Goal: Information Seeking & Learning: Learn about a topic

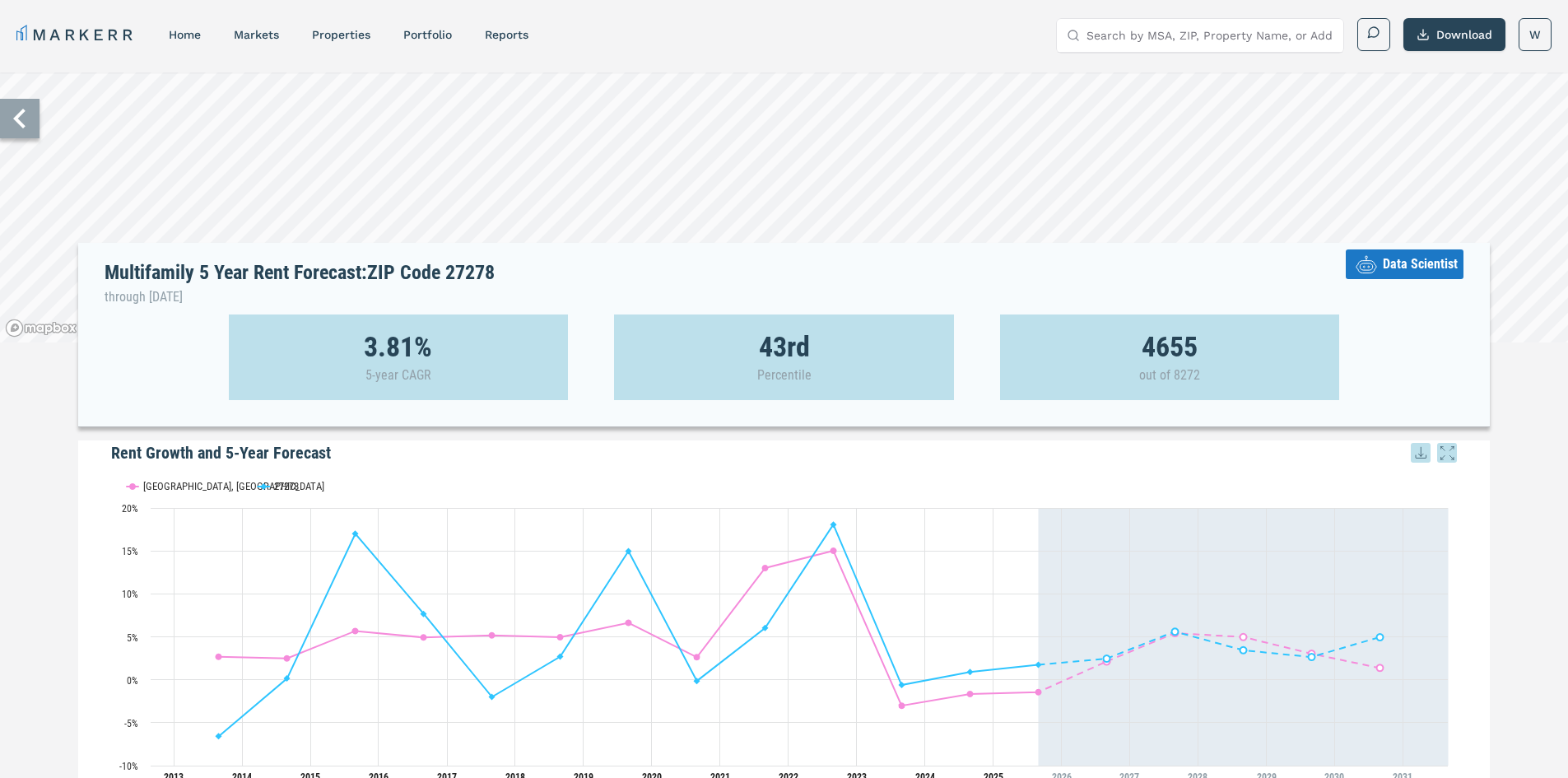
click at [1253, 32] on input "Search by MSA, ZIP, Property Name, or Address" at bounding box center [1209, 36] width 247 height 33
type input "28311"
click at [1308, 67] on div "ZIP" at bounding box center [1312, 75] width 35 height 18
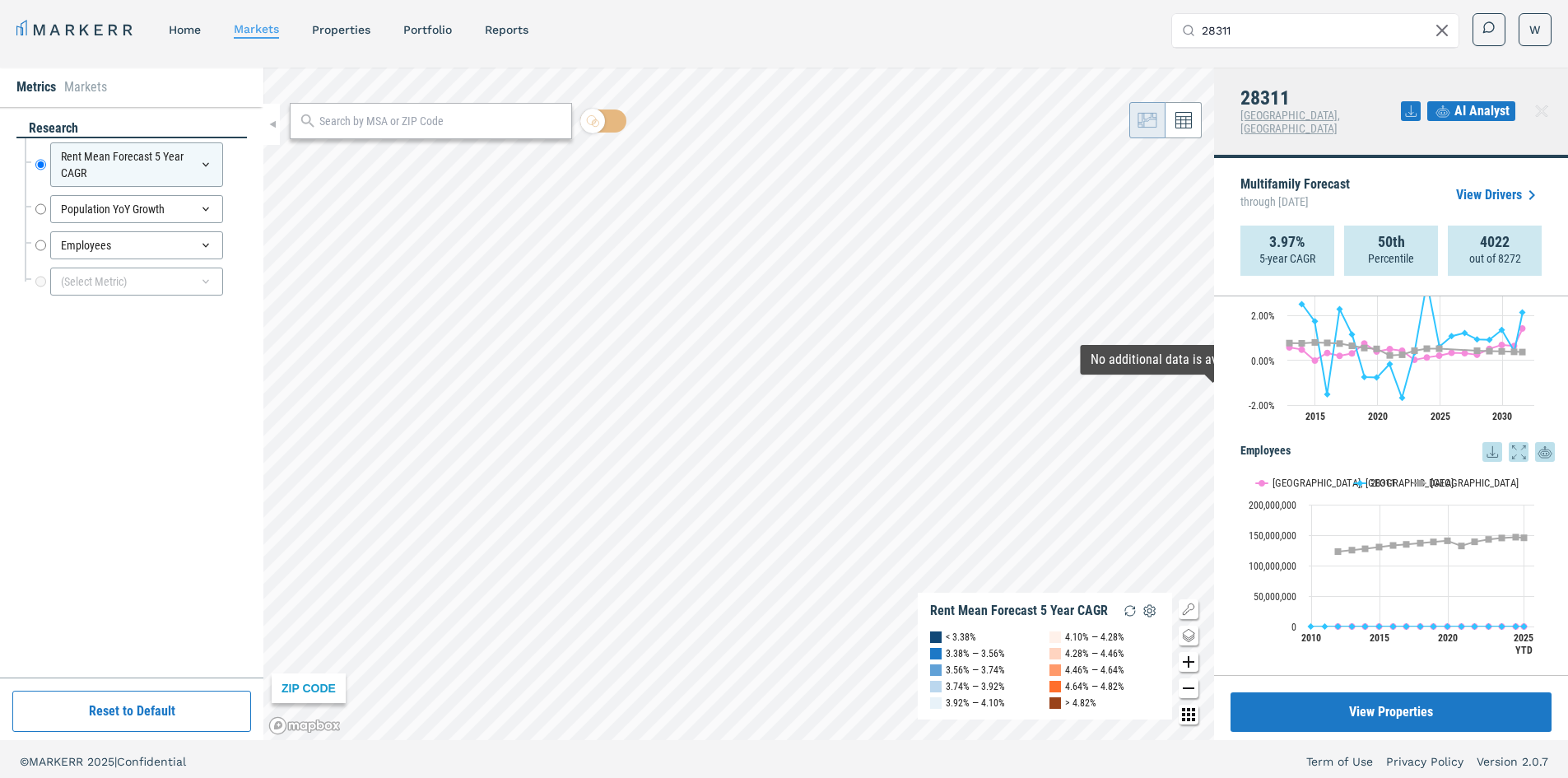
scroll to position [10, 0]
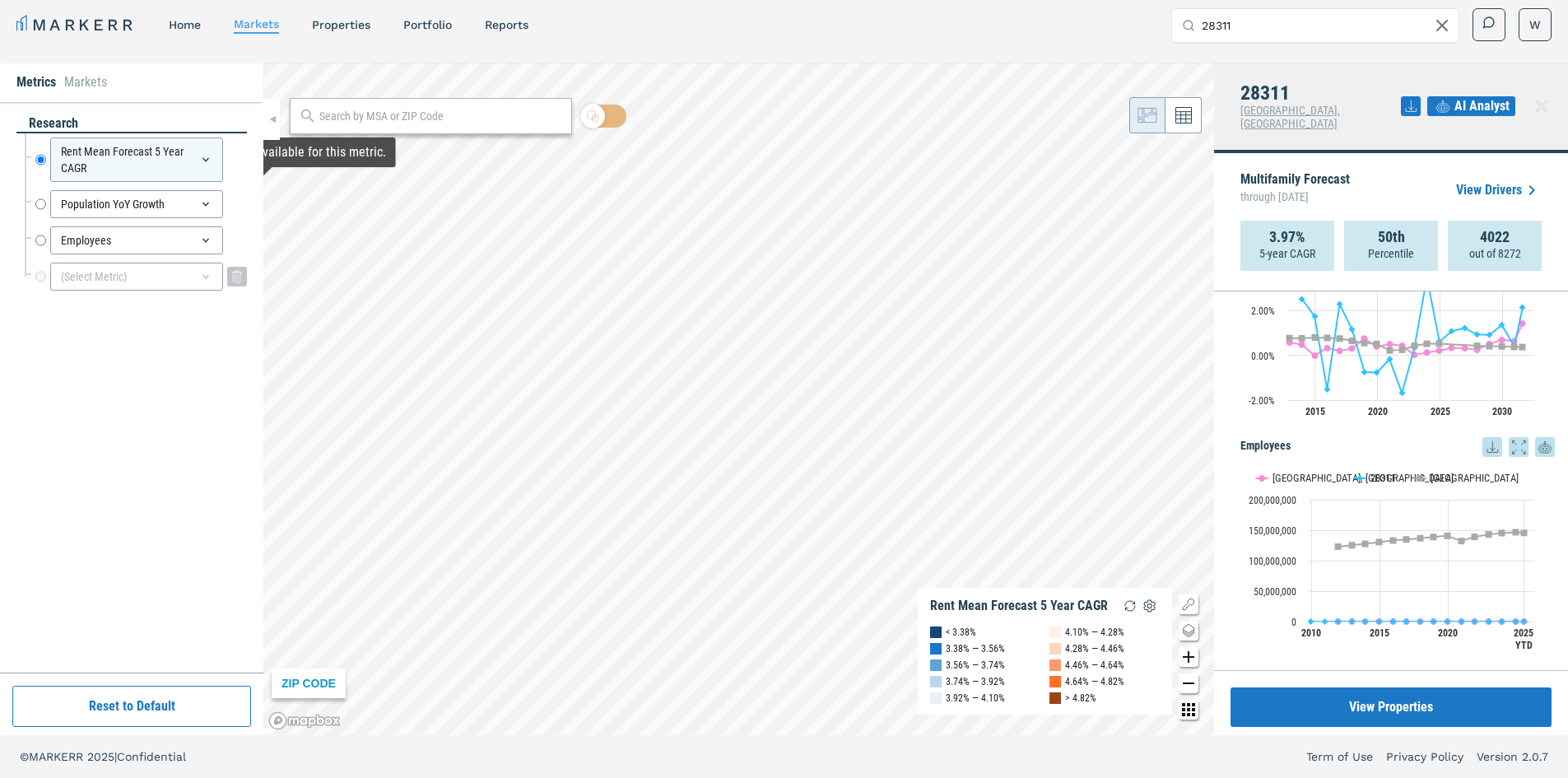
click at [158, 271] on div "(Select Metric)" at bounding box center [137, 276] width 173 height 28
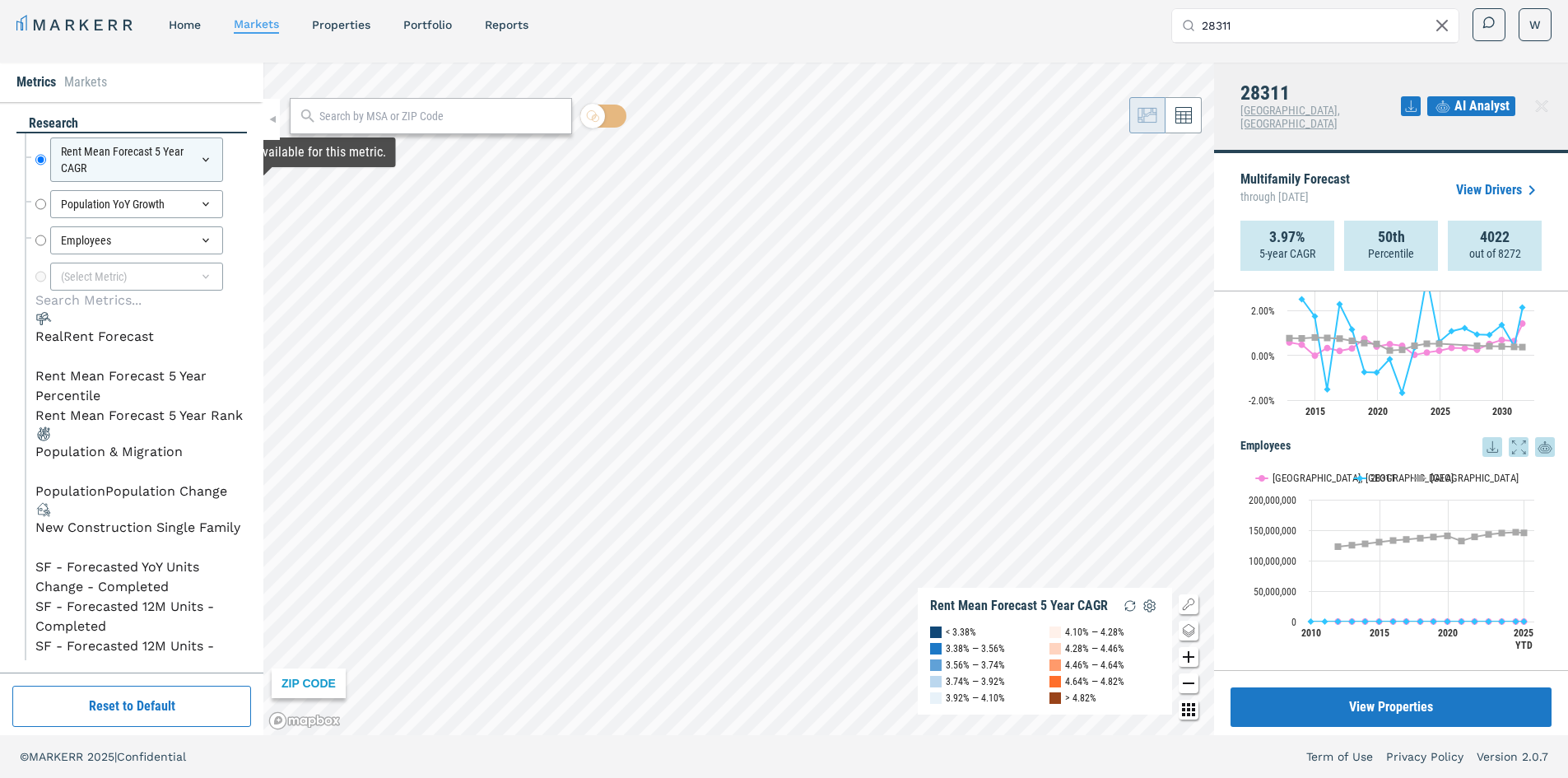
click at [90, 346] on div "RealRent Forecast" at bounding box center [95, 337] width 118 height 20
click at [108, 462] on div "Population & Migration" at bounding box center [109, 452] width 148 height 20
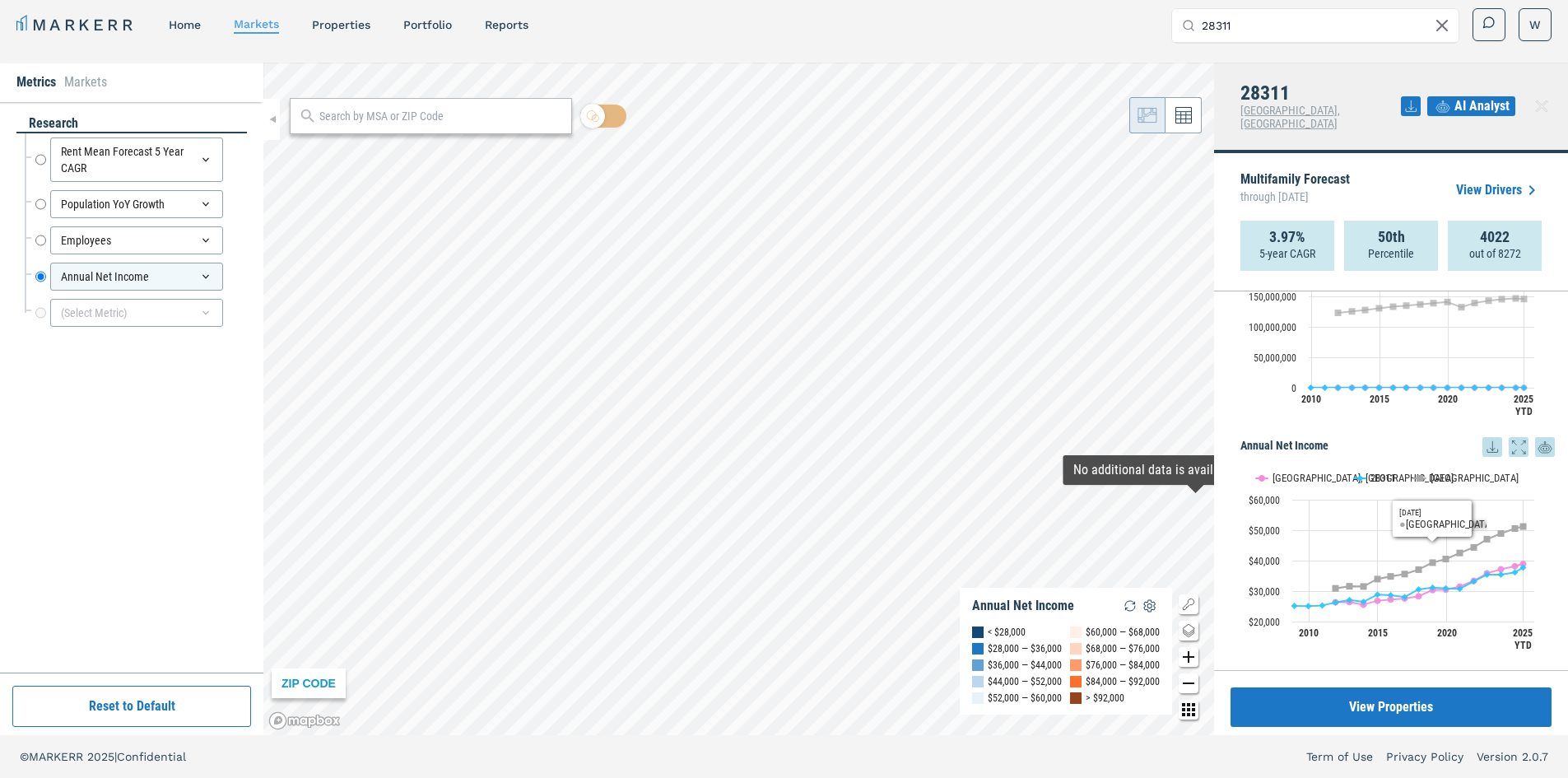
scroll to position [521, 0]
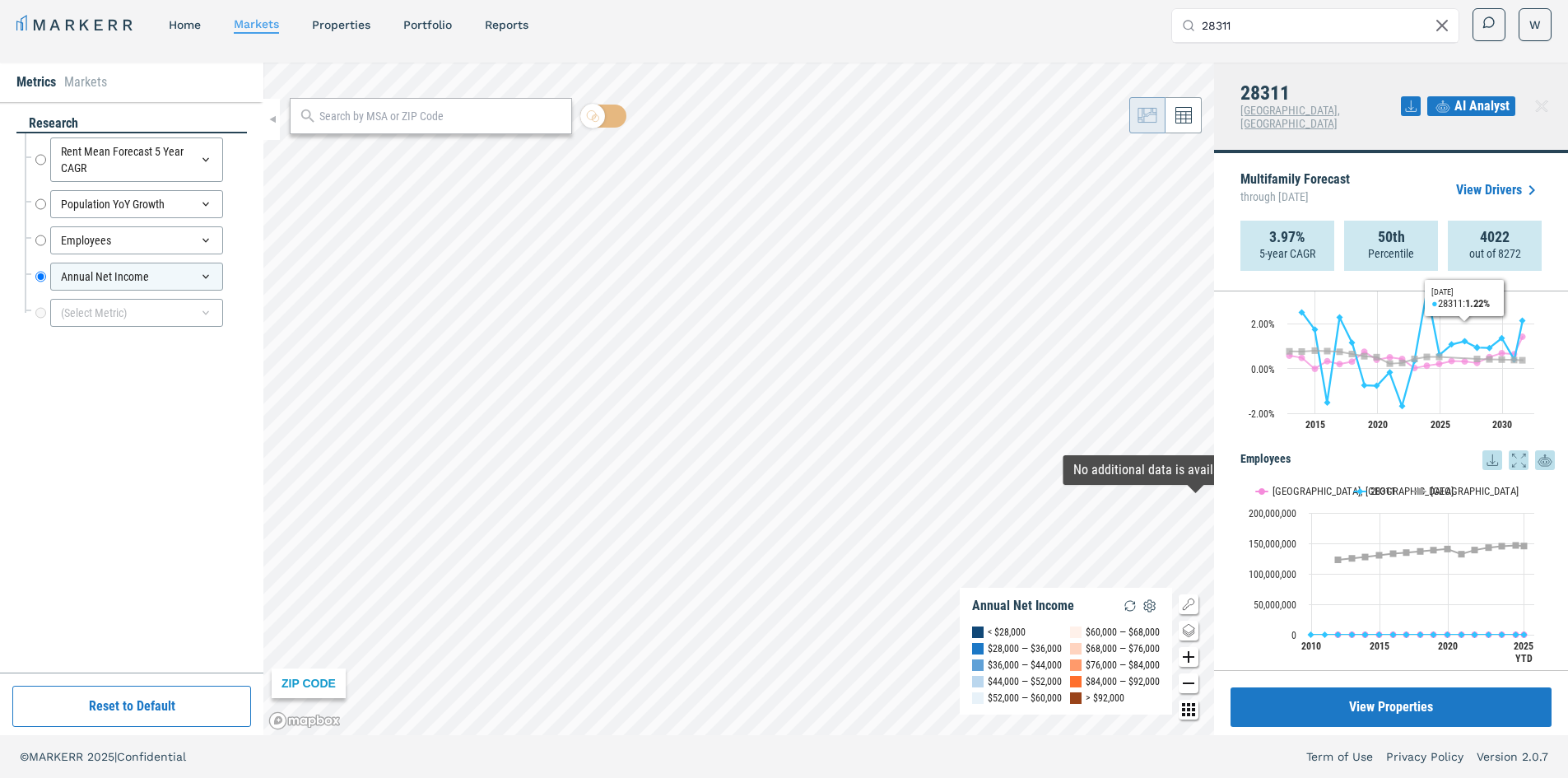
click at [1503, 180] on link "View Drivers" at bounding box center [1499, 190] width 86 height 20
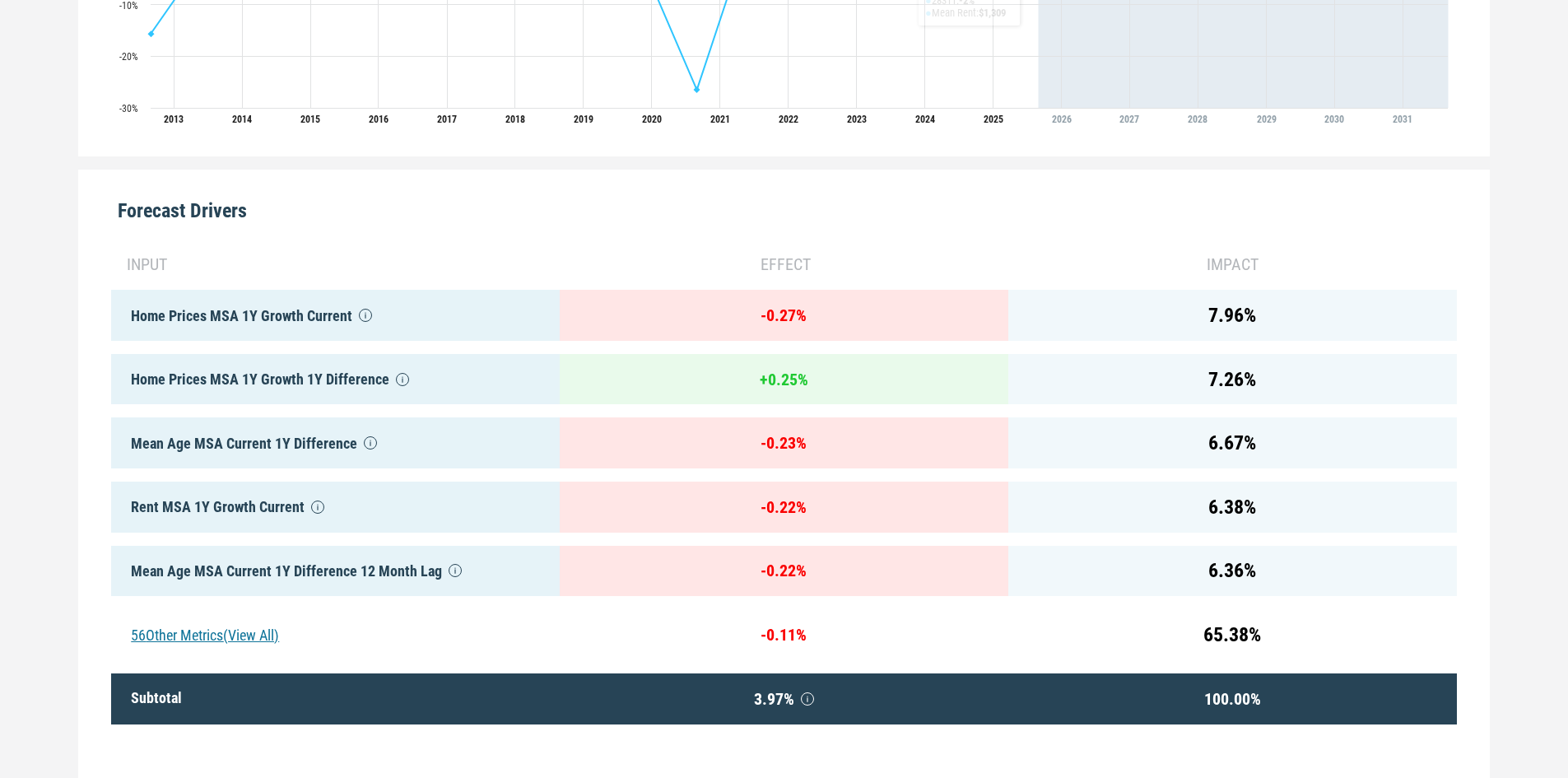
scroll to position [745, 0]
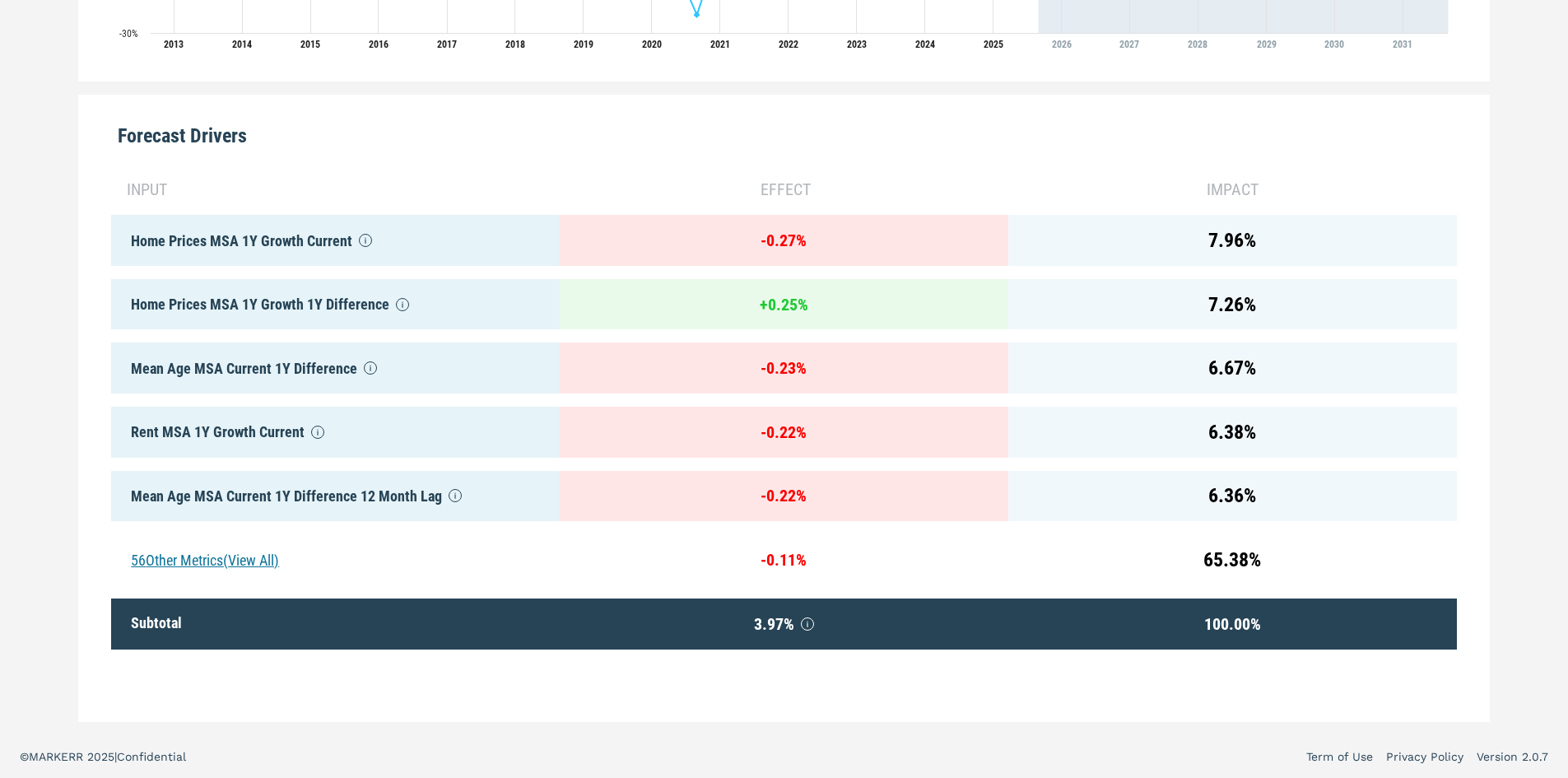
click at [804, 294] on div "+ 0.25 %" at bounding box center [784, 304] width 448 height 51
click at [720, 307] on div "+ 0.25 %" at bounding box center [784, 304] width 448 height 51
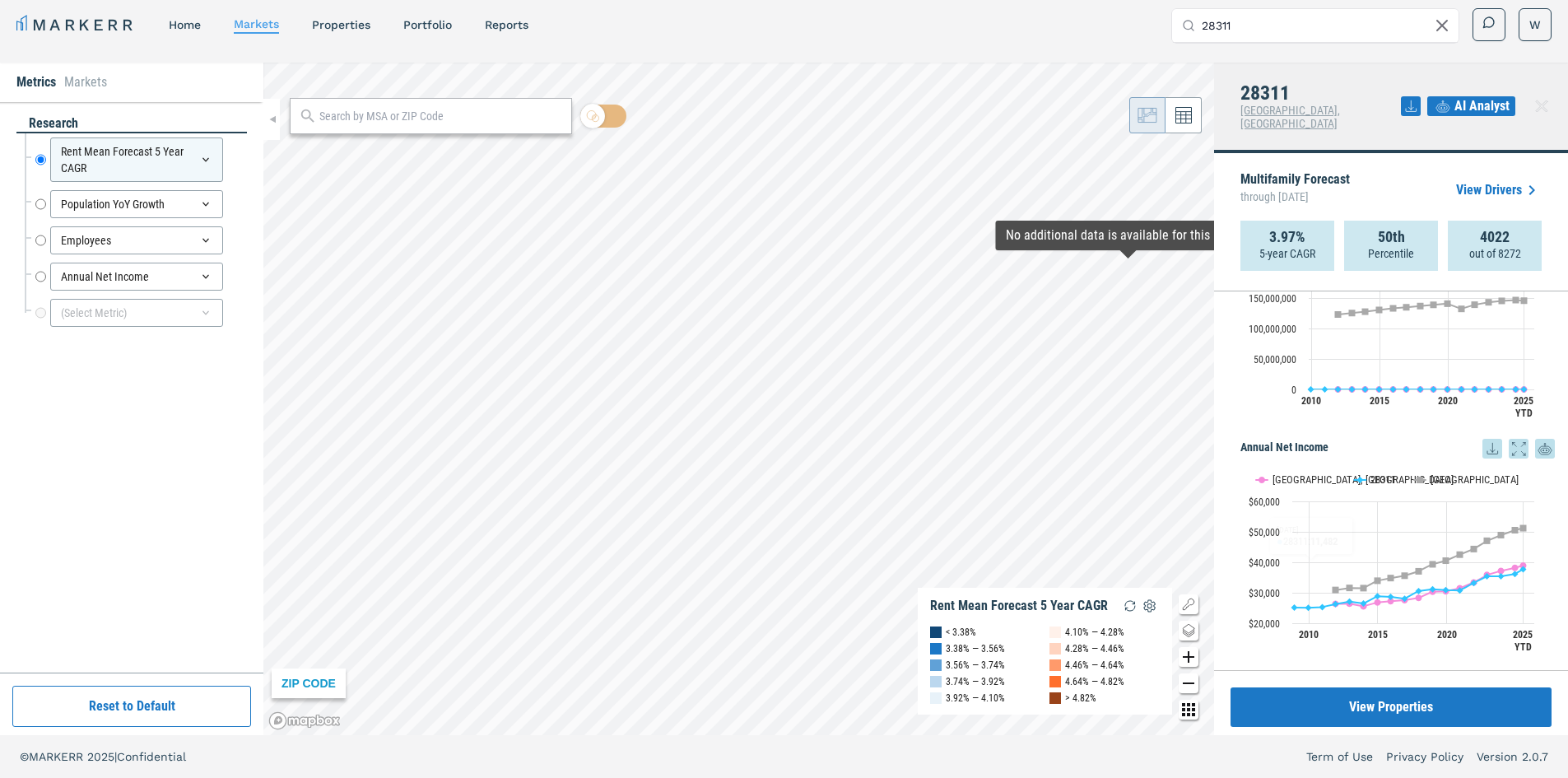
scroll to position [768, 0]
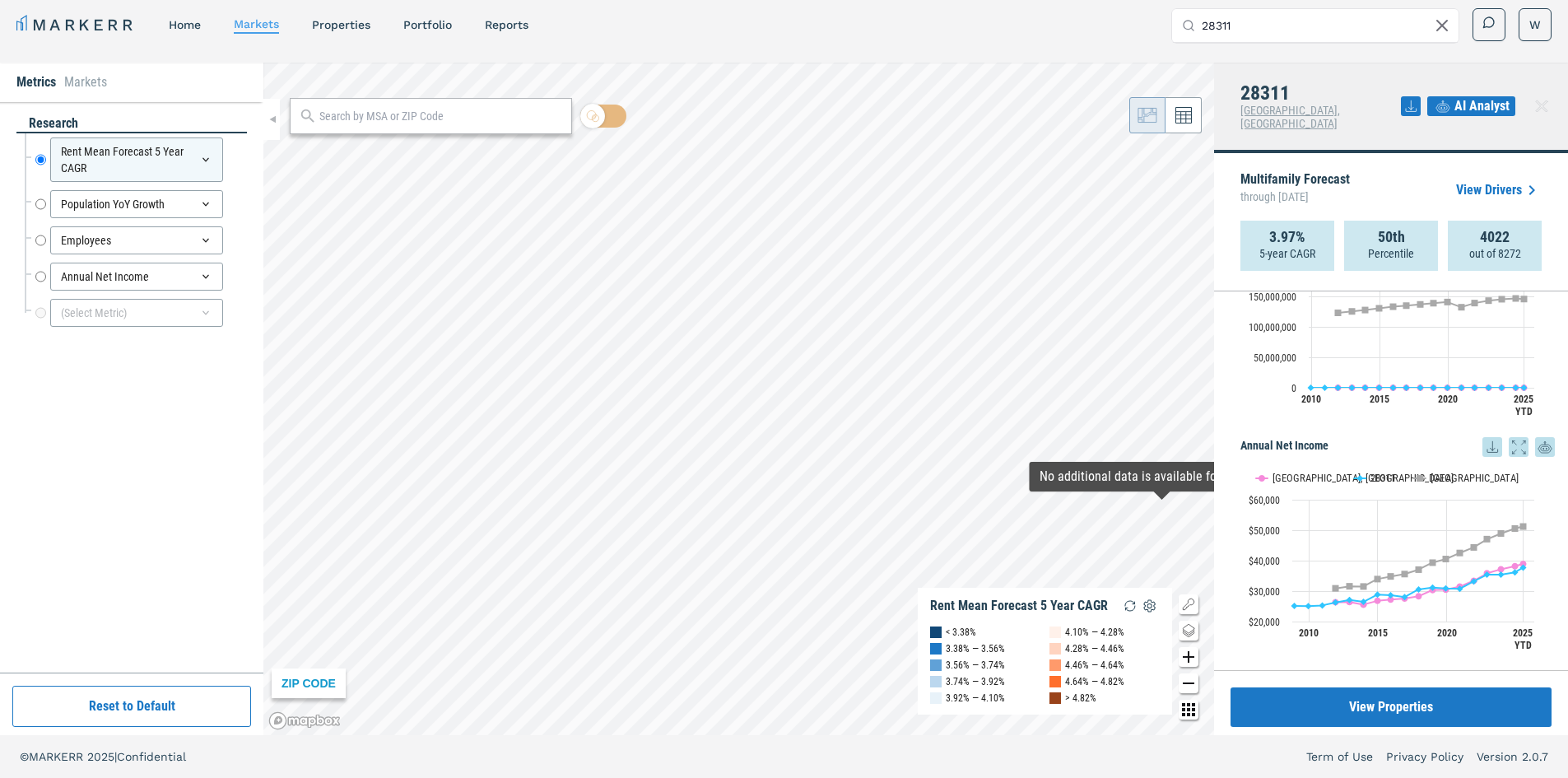
click at [1538, 434] on icon at bounding box center [1545, 446] width 20 height 30
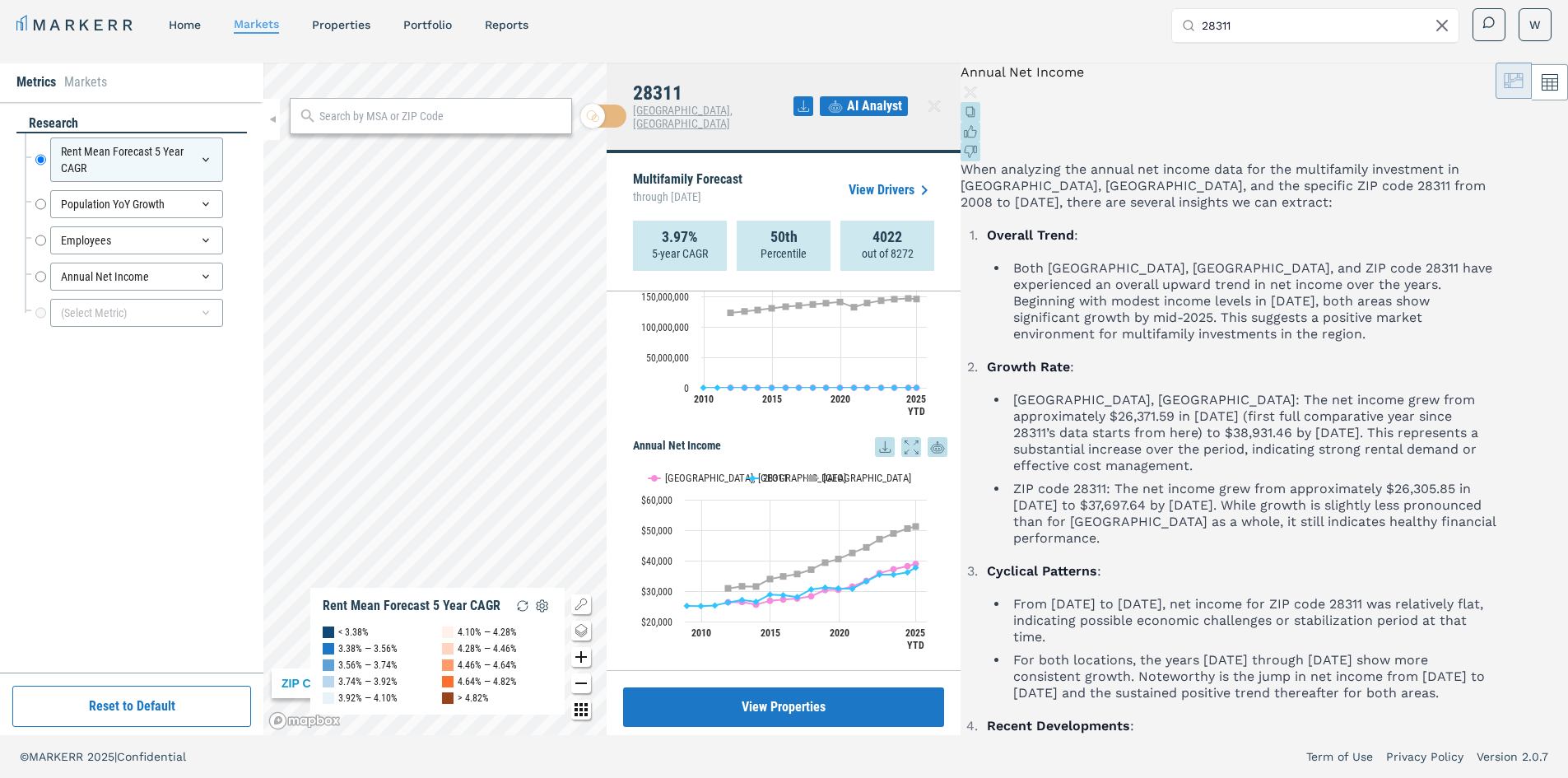
scroll to position [247, 0]
click at [1303, 359] on li "Growth Rate : [GEOGRAPHIC_DATA], [GEOGRAPHIC_DATA]: The net income grew from ap…" at bounding box center [1239, 453] width 514 height 188
click at [1377, 392] on li "[GEOGRAPHIC_DATA], [GEOGRAPHIC_DATA]: The net income grew from approximately $2…" at bounding box center [1252, 433] width 487 height 82
